Goal: Task Accomplishment & Management: Complete application form

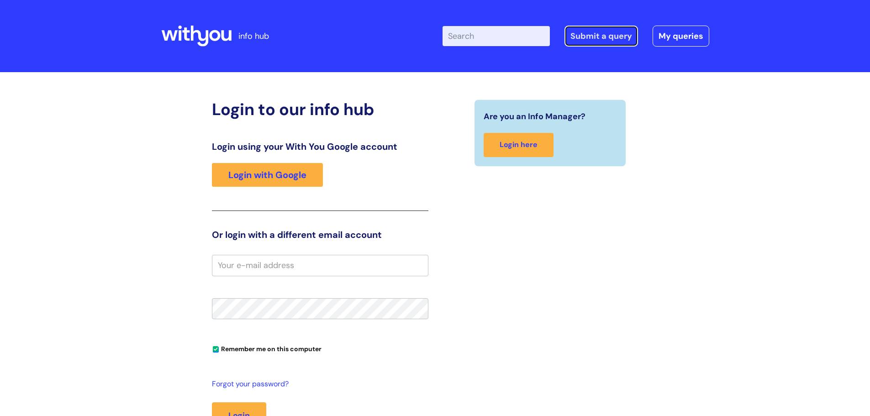
click at [587, 37] on link "Submit a query" at bounding box center [602, 36] width 74 height 21
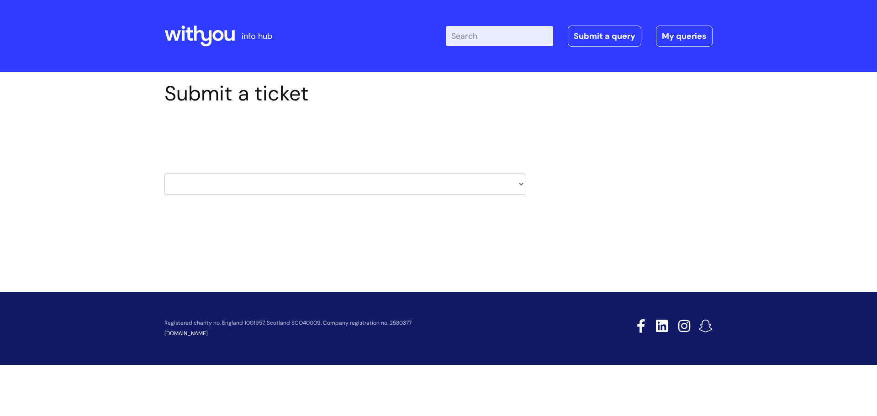
click at [521, 185] on select "HR / People IT and Support Clinical Drug Alerts Finance Accounts Data Support T…" at bounding box center [344, 184] width 361 height 21
select select "it_and_support"
click at [164, 174] on select "HR / People IT and Support Clinical Drug Alerts Finance Accounts Data Support T…" at bounding box center [344, 184] width 361 height 21
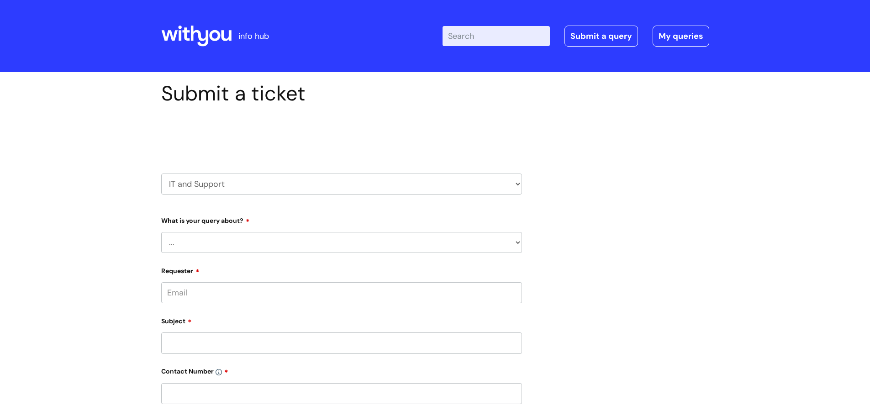
click at [368, 243] on select "... Mobile Phone Reset & MFA Accounts, Starters and Leavers IT Hardware issue I…" at bounding box center [341, 242] width 361 height 21
select select "System/software"
click at [161, 232] on select "... Mobile Phone Reset & MFA Accounts, Starters and Leavers IT Hardware issue I…" at bounding box center [341, 242] width 361 height 21
click at [518, 292] on select "... Halo PCMIS Iaptus NHS Email CJSM Email Mitel Another System Google (Workspa…" at bounding box center [346, 289] width 354 height 21
select select "Google (Workspace)"
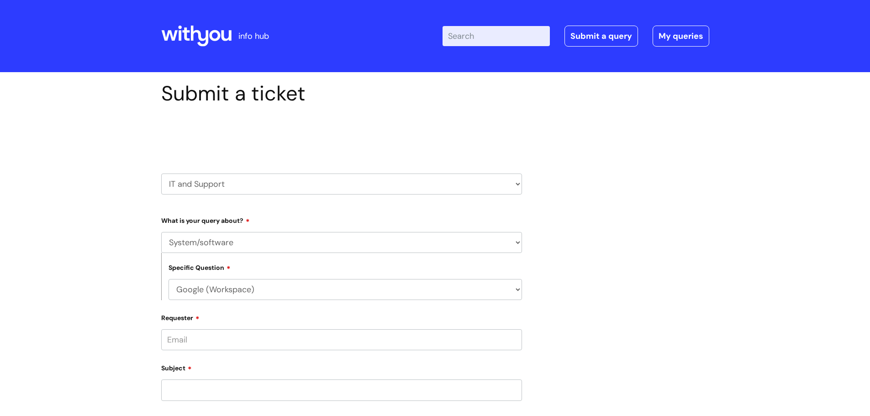
click at [169, 279] on select "... Halo PCMIS Iaptus NHS Email CJSM Email Mitel Another System Google (Workspa…" at bounding box center [346, 289] width 354 height 21
click at [516, 338] on select "... I’d like to add/remove user(s) to a shared email inbox I’d like to add/remo…" at bounding box center [346, 336] width 354 height 21
select select "I’d like to add/remove user(s) to a shared email inbox"
click at [169, 326] on select "... I’d like to add/remove user(s) to a shared email inbox I’d like to add/remo…" at bounding box center [346, 336] width 354 height 21
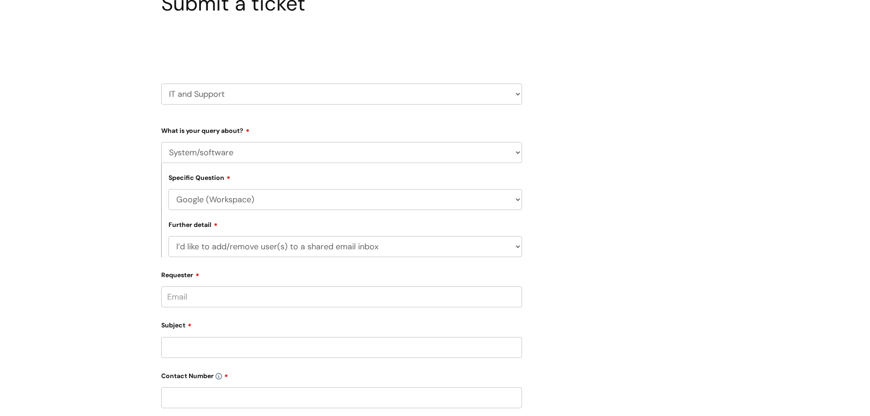
scroll to position [91, 0]
click at [300, 297] on input "Requester" at bounding box center [341, 295] width 361 height 21
type input "tracey.maries@wearewithyou.org.uk"
click at [187, 342] on div "Subject" at bounding box center [341, 340] width 361 height 41
click at [187, 337] on input "text" at bounding box center [341, 331] width 361 height 21
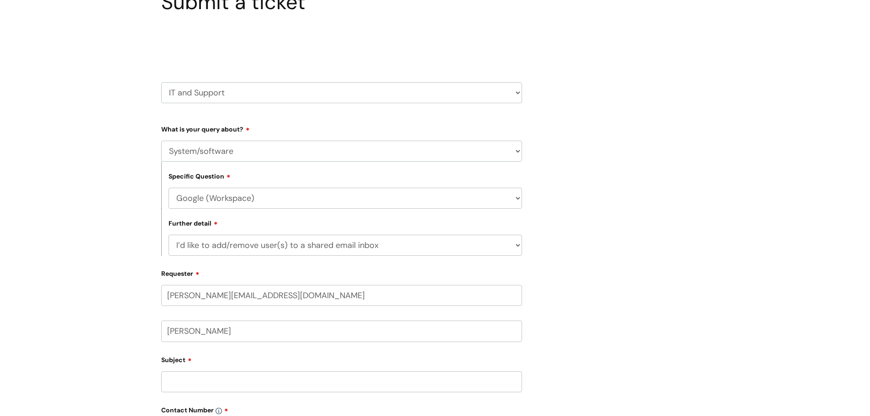
type input "Tracey Maries"
click at [176, 385] on input "Subject" at bounding box center [341, 381] width 361 height 21
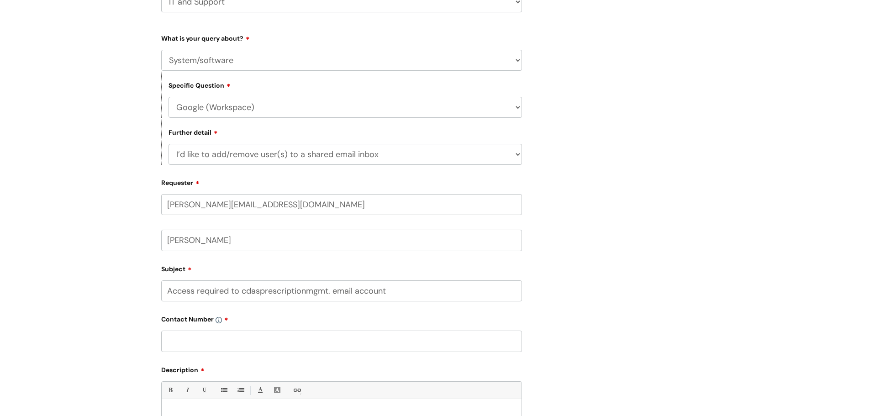
scroll to position [183, 0]
type input "Access required to cdasprescriptionmgmt. email account"
click at [241, 339] on input "text" at bounding box center [341, 340] width 361 height 21
paste input "07866 996 539"
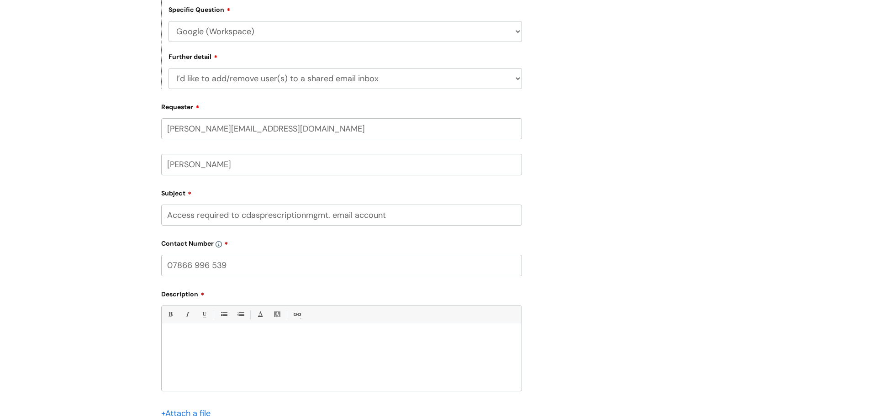
scroll to position [274, 0]
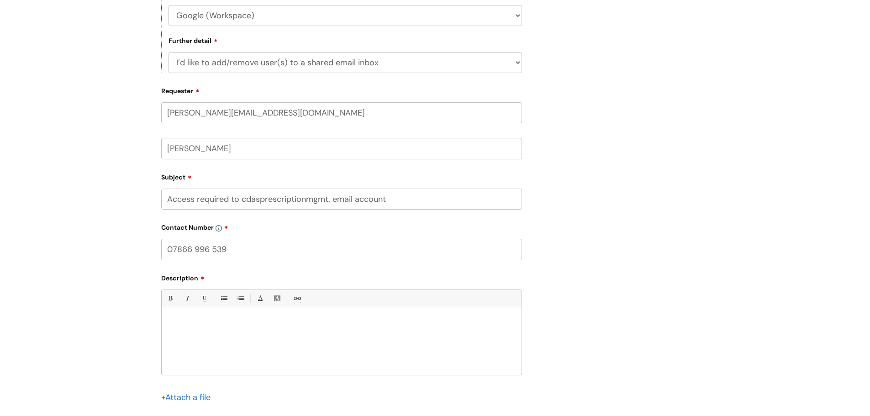
type input "07866 996 539"
drag, startPoint x: 398, startPoint y: 195, endPoint x: 165, endPoint y: 186, distance: 232.7
click at [165, 186] on div "Subject Access required to cdasprescriptionmgmt. email account" at bounding box center [341, 189] width 361 height 41
click at [172, 324] on p at bounding box center [342, 323] width 346 height 8
paste div
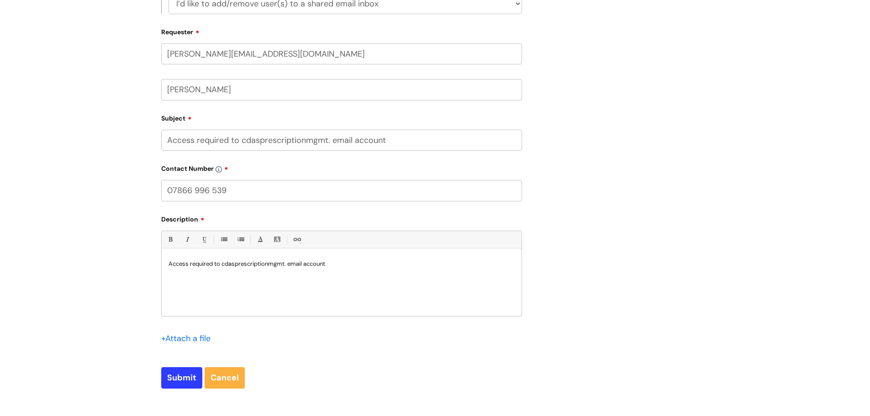
scroll to position [365, 0]
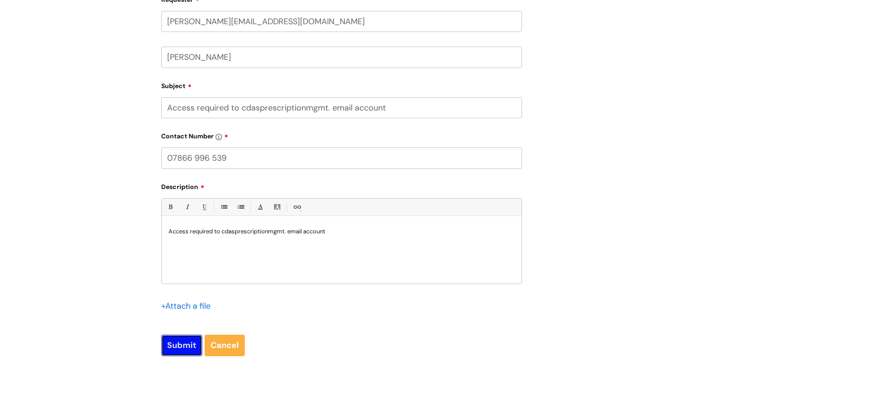
drag, startPoint x: 193, startPoint y: 342, endPoint x: 210, endPoint y: 388, distance: 49.1
click at [210, 388] on div "Submit a ticket Select issue type HR / People IT and Support Clinical Drug Aler…" at bounding box center [435, 58] width 870 height 703
click at [215, 232] on p "Access required to cdasprescriptionmgmt. email account" at bounding box center [342, 231] width 346 height 8
click at [188, 336] on input "Submit" at bounding box center [181, 345] width 41 height 21
type input "Please Wait..."
